Goal: Information Seeking & Learning: Learn about a topic

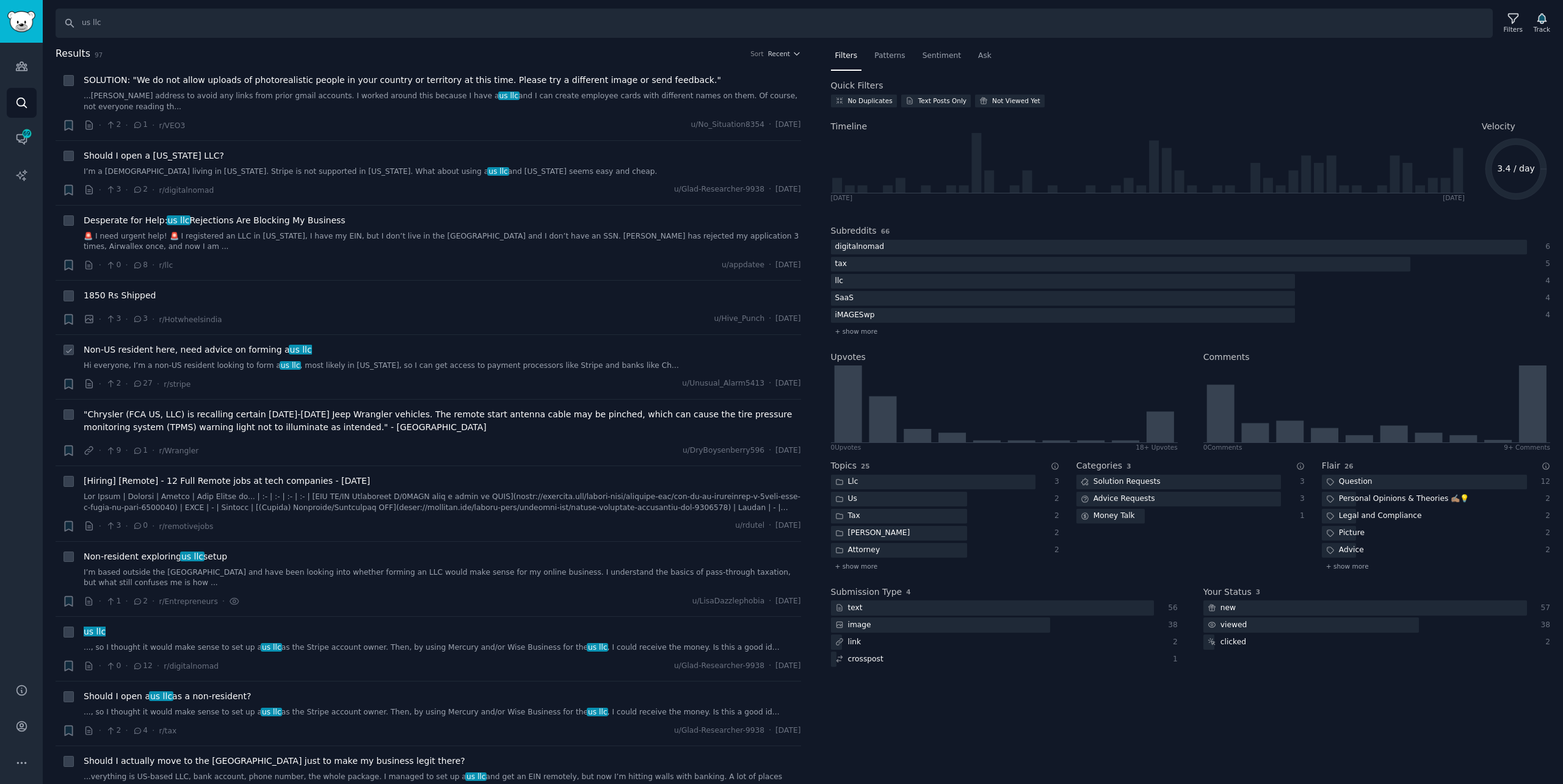
click at [509, 361] on link "Hi everyone, I’m a non-US resident looking to form a us llc , most likely in [U…" at bounding box center [442, 366] width 718 height 11
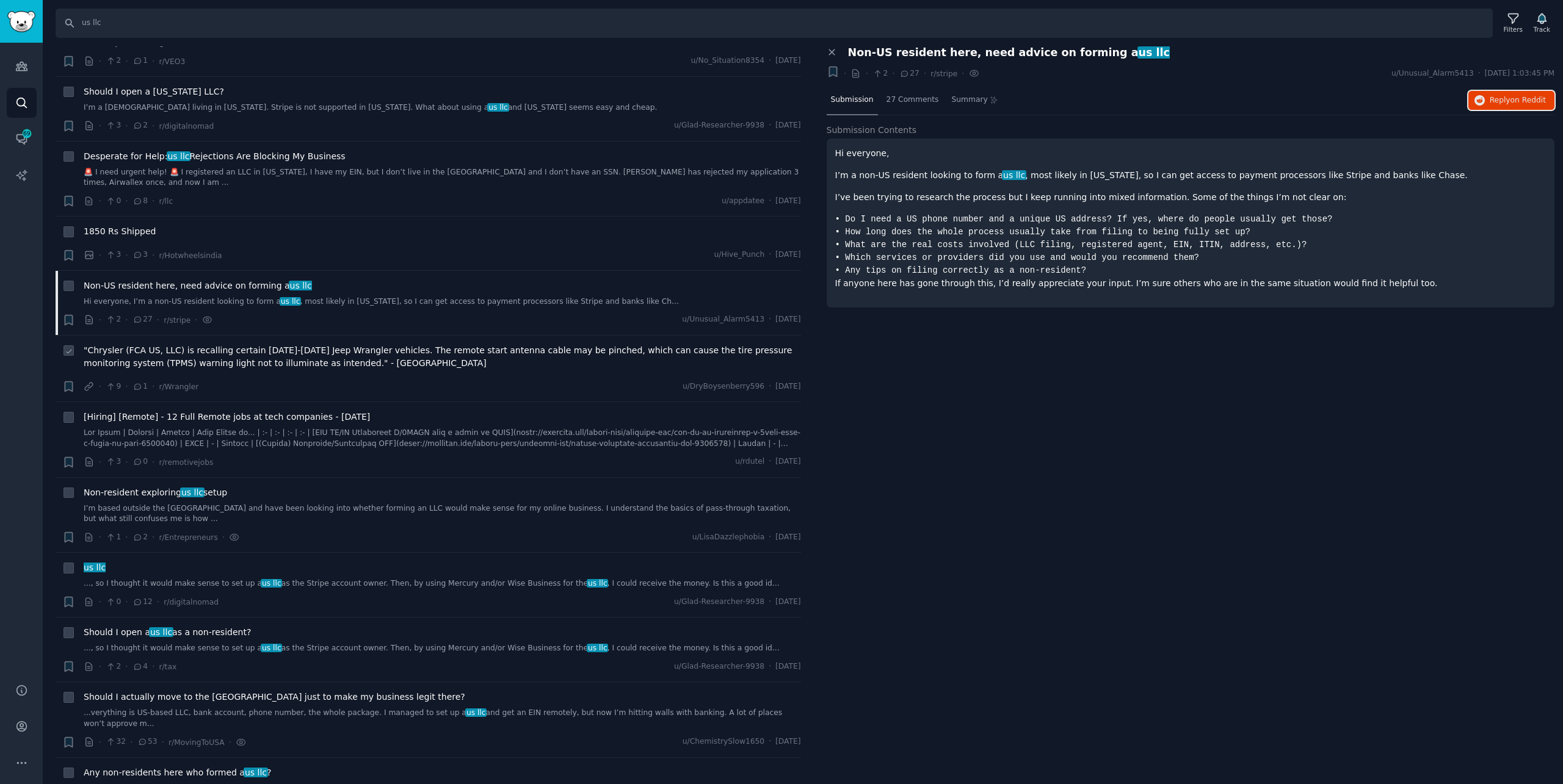
scroll to position [122, 0]
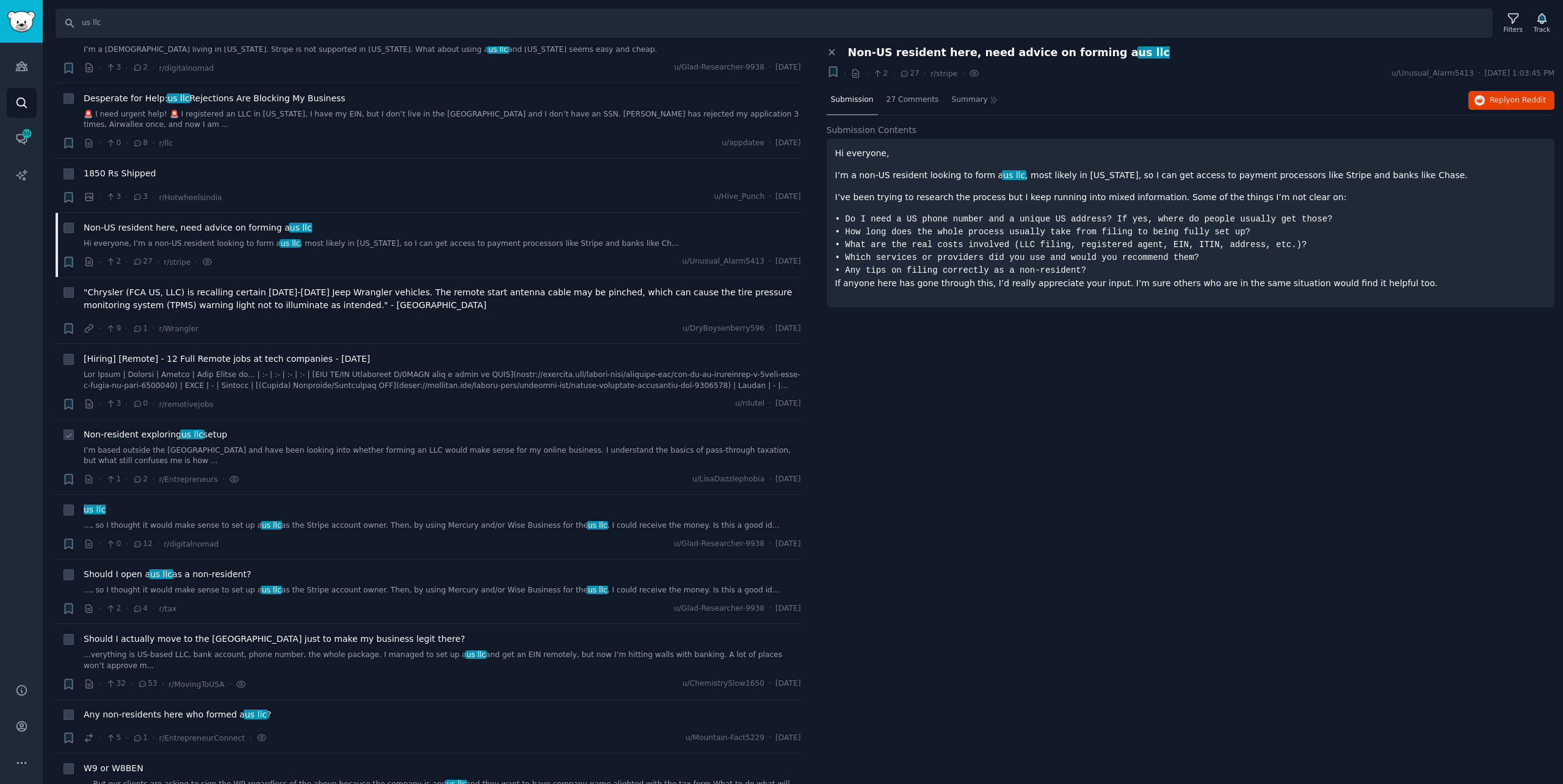
click at [382, 429] on div "Non-resident exploring us llc setup I’m based outside the [GEOGRAPHIC_DATA] and…" at bounding box center [442, 448] width 718 height 38
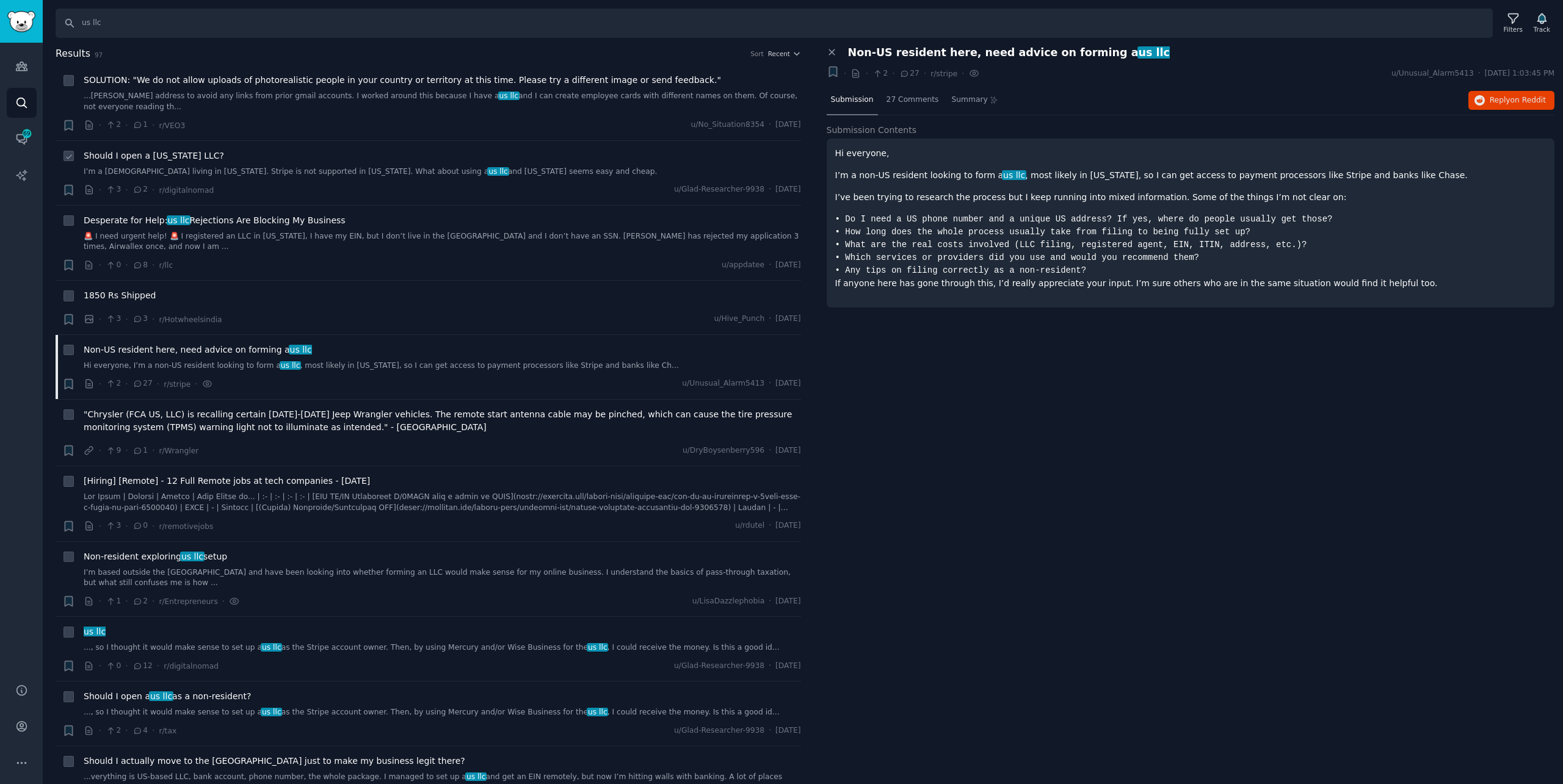
click at [487, 167] on span "us llc" at bounding box center [498, 171] width 21 height 8
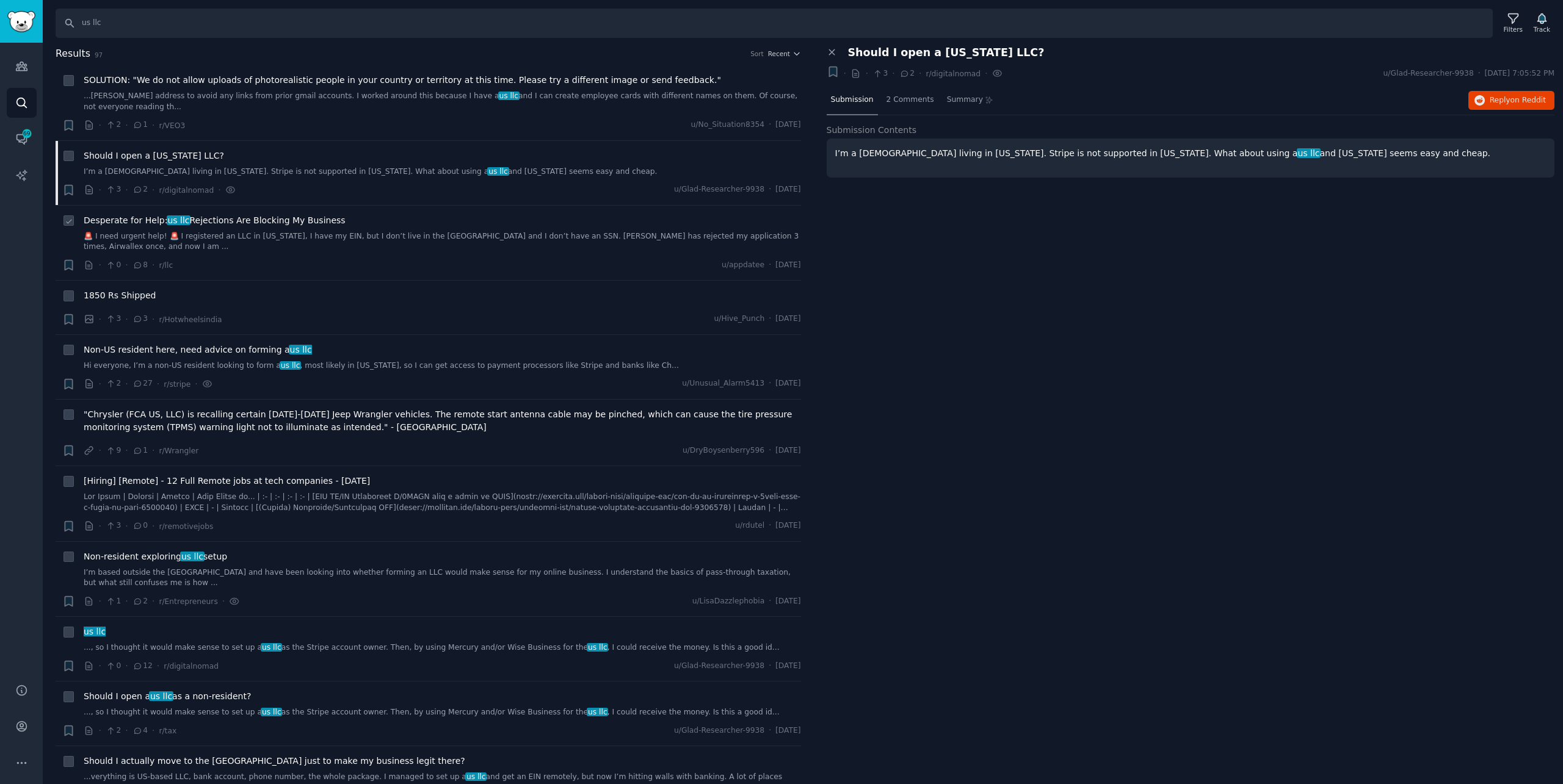
click at [249, 231] on link "🚨 I need urgent help! 🚨 I registered an LLC in [US_STATE], I have my EIN, but I…" at bounding box center [442, 242] width 718 height 21
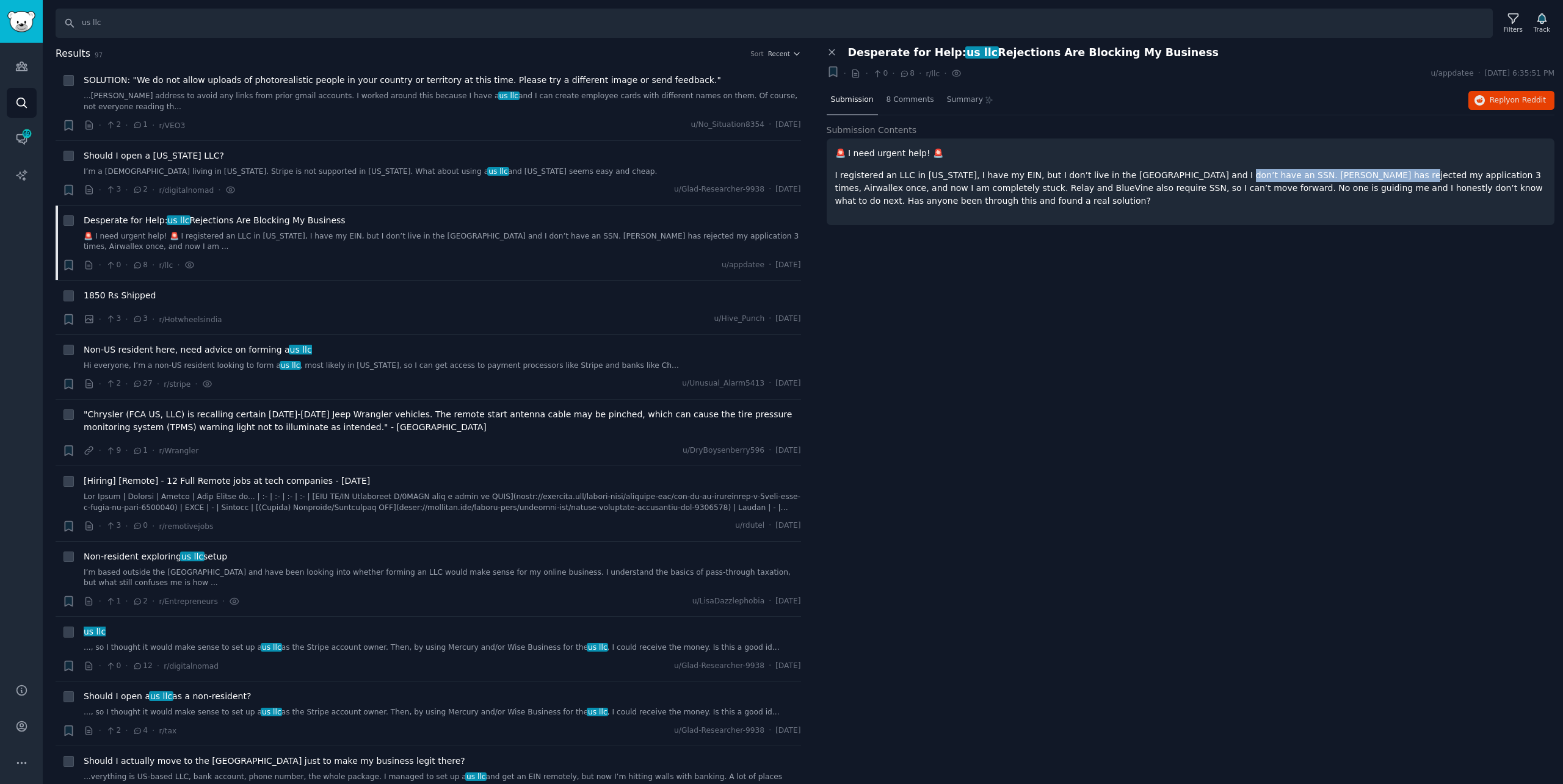
drag, startPoint x: 1198, startPoint y: 176, endPoint x: 1347, endPoint y: 175, distance: 149.0
click at [1347, 175] on p "I registered an LLC in [US_STATE], I have my EIN, but I don’t live in the [GEOG…" at bounding box center [1190, 188] width 711 height 38
click at [1422, 190] on p "I registered an LLC in [US_STATE], I have my EIN, but I don’t live in the [GEOG…" at bounding box center [1190, 188] width 711 height 38
drag, startPoint x: 1493, startPoint y: 113, endPoint x: 1494, endPoint y: 98, distance: 15.0
click at [1316, 646] on div "Close panel Desperate for Help: us llc Rejections Are Blocking My Business + · …" at bounding box center [1190, 416] width 745 height 739
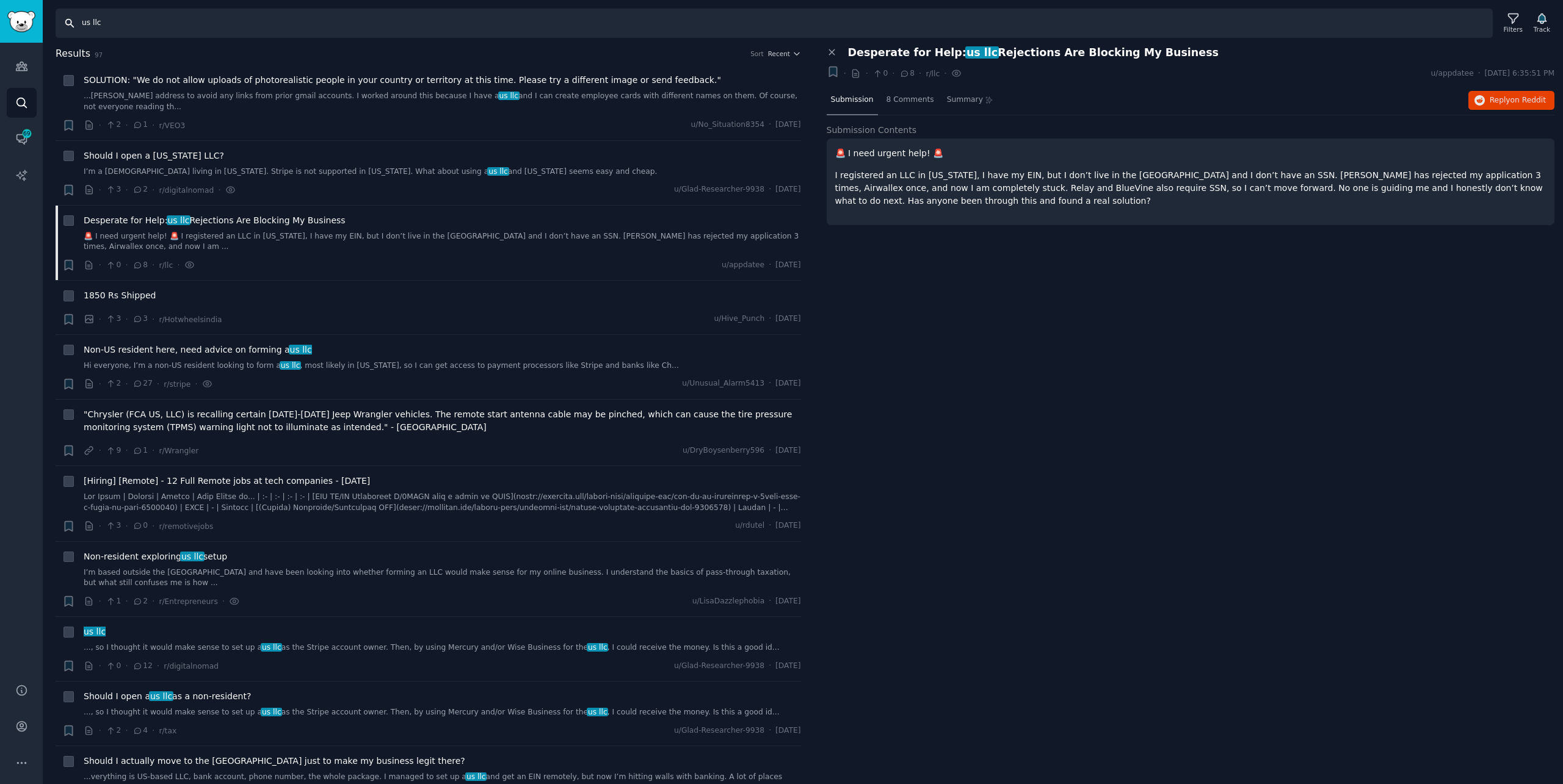
click at [348, 35] on input "us llc" at bounding box center [774, 23] width 1437 height 29
